Goal: Information Seeking & Learning: Learn about a topic

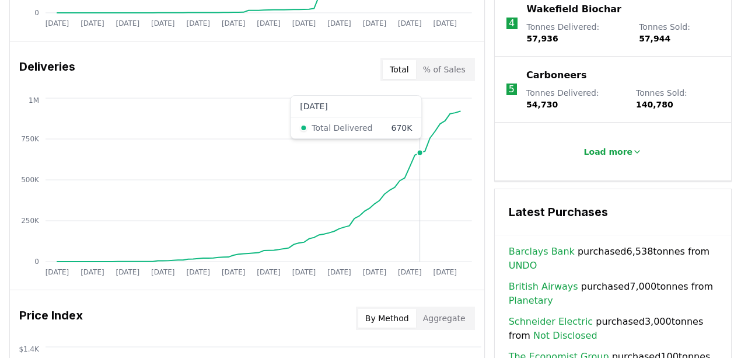
scroll to position [700, 0]
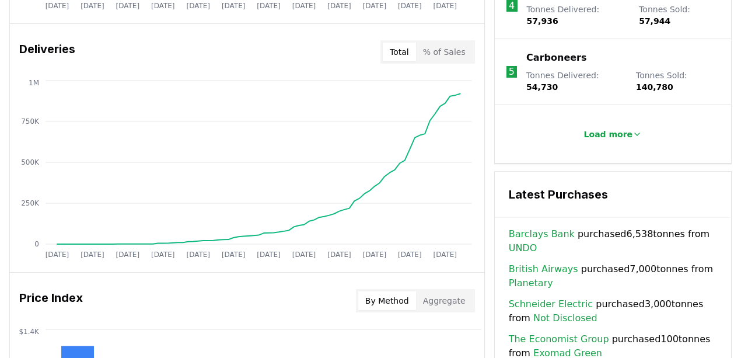
click at [543, 227] on link "Barclays Bank" at bounding box center [542, 234] width 66 height 14
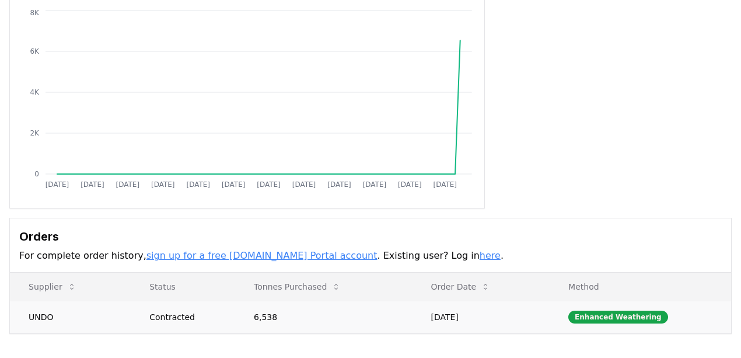
scroll to position [117, 0]
